Goal: Transaction & Acquisition: Book appointment/travel/reservation

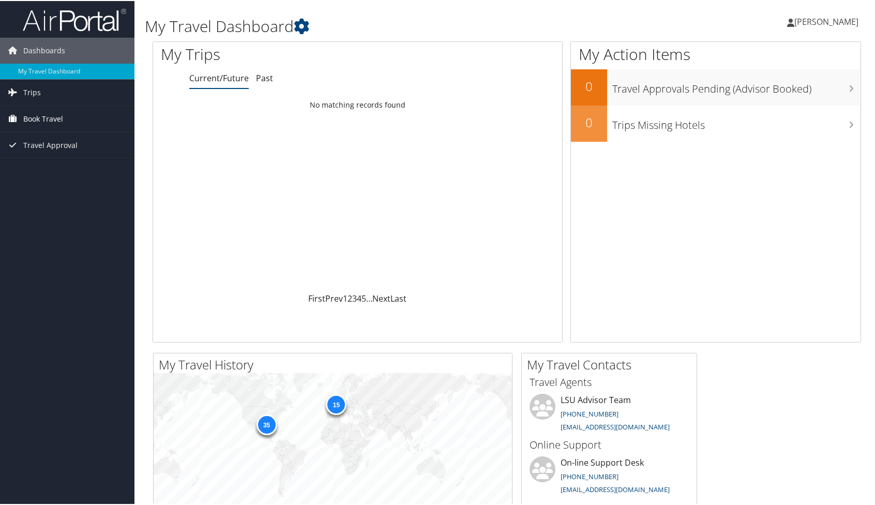
click at [31, 119] on span "Book Travel" at bounding box center [43, 118] width 40 height 26
click at [37, 90] on span "Trips" at bounding box center [32, 92] width 18 height 26
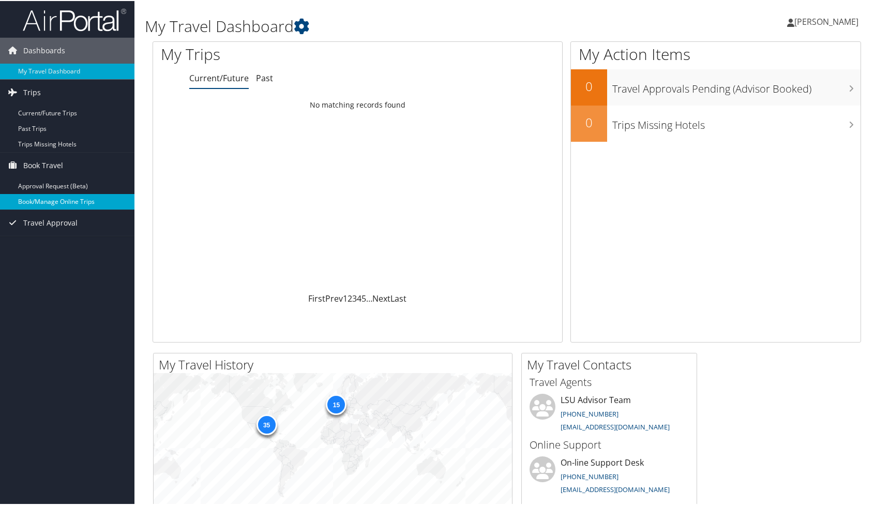
click at [78, 202] on link "Book/Manage Online Trips" at bounding box center [67, 201] width 134 height 16
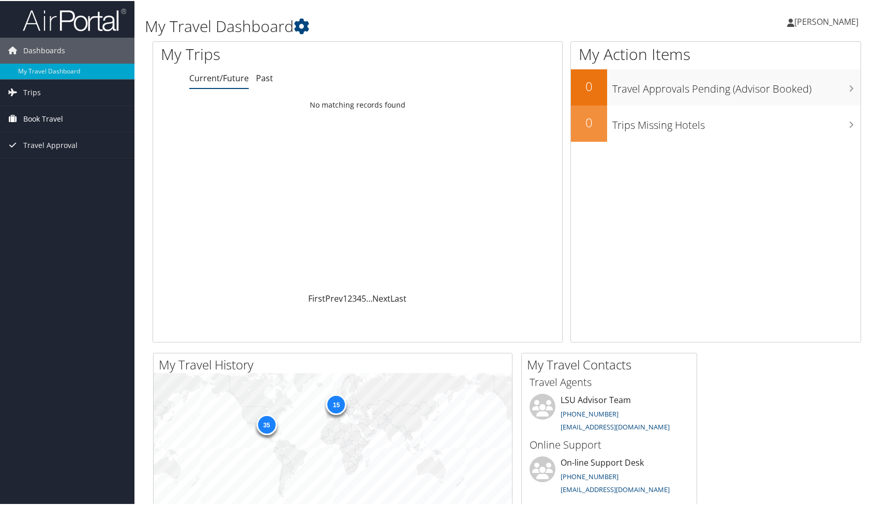
click at [33, 116] on span "Book Travel" at bounding box center [43, 118] width 40 height 26
click at [59, 111] on span "Book Travel" at bounding box center [43, 118] width 40 height 26
click at [61, 117] on span "Book Travel" at bounding box center [43, 118] width 40 height 26
click at [62, 154] on link "Book/Manage Online Trips" at bounding box center [67, 154] width 134 height 16
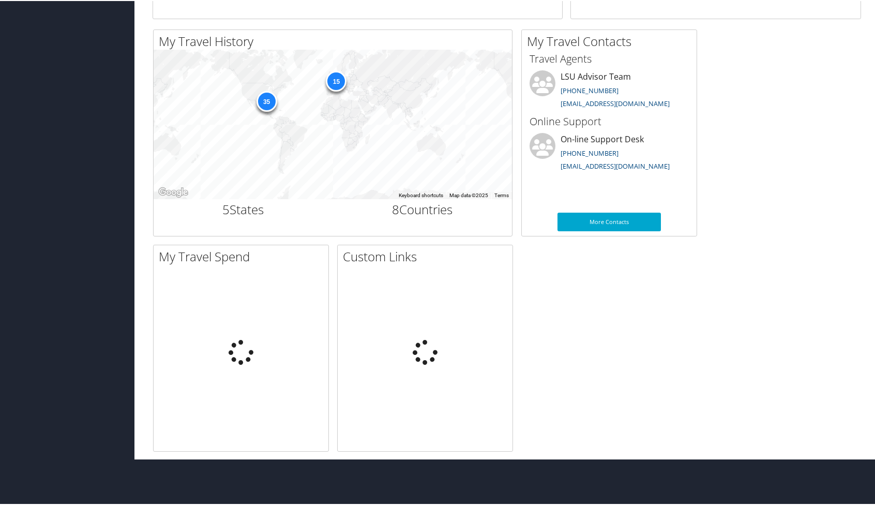
scroll to position [370, 0]
